Goal: Task Accomplishment & Management: Use online tool/utility

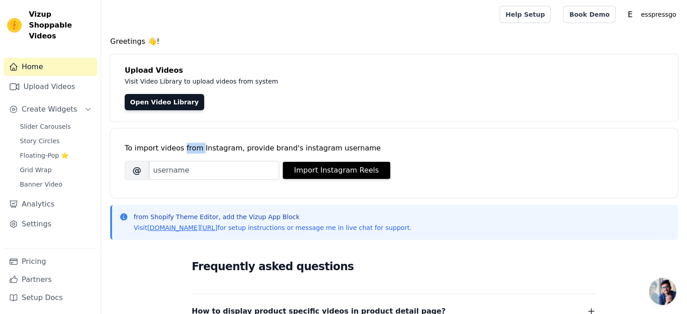
drag, startPoint x: 197, startPoint y: 147, endPoint x: 180, endPoint y: 147, distance: 16.7
click at [180, 147] on div "To import videos from Instagram, provide brand's instagram username" at bounding box center [394, 148] width 539 height 11
click at [38, 78] on link "Upload Videos" at bounding box center [51, 87] width 94 height 18
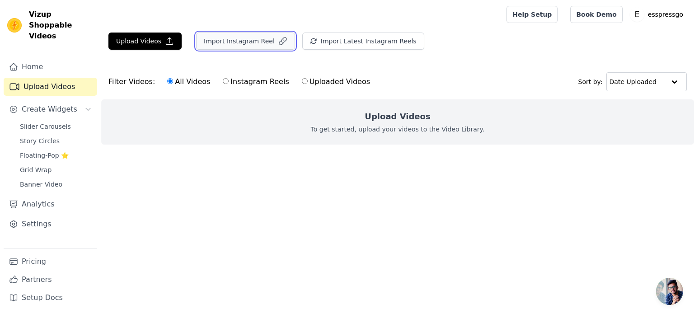
click at [208, 45] on button "Import Instagram Reel" at bounding box center [245, 41] width 99 height 17
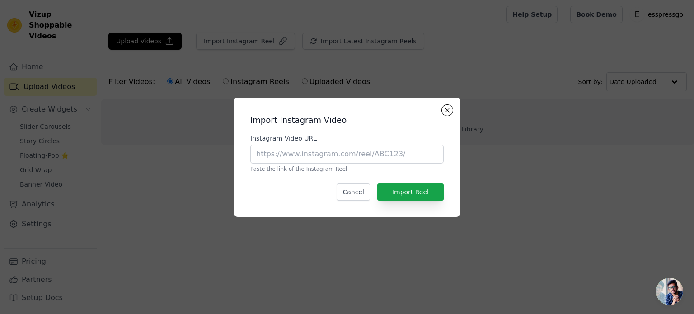
click at [447, 117] on div "Import Instagram Video Instagram Video URL Paste the link of the Instagram Reel…" at bounding box center [346, 157] width 211 height 105
click at [446, 113] on button "Close modal" at bounding box center [447, 110] width 11 height 11
